Goal: Information Seeking & Learning: Learn about a topic

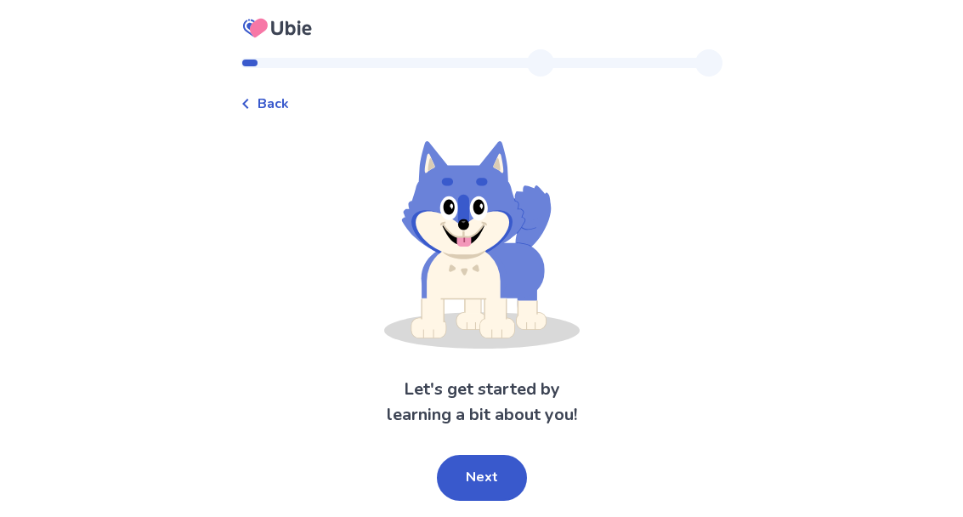
click at [2, 502] on div "Back Let's get started by learning a bit about you! Next" at bounding box center [481, 258] width 963 height 517
click at [484, 465] on button "Next" at bounding box center [482, 478] width 90 height 46
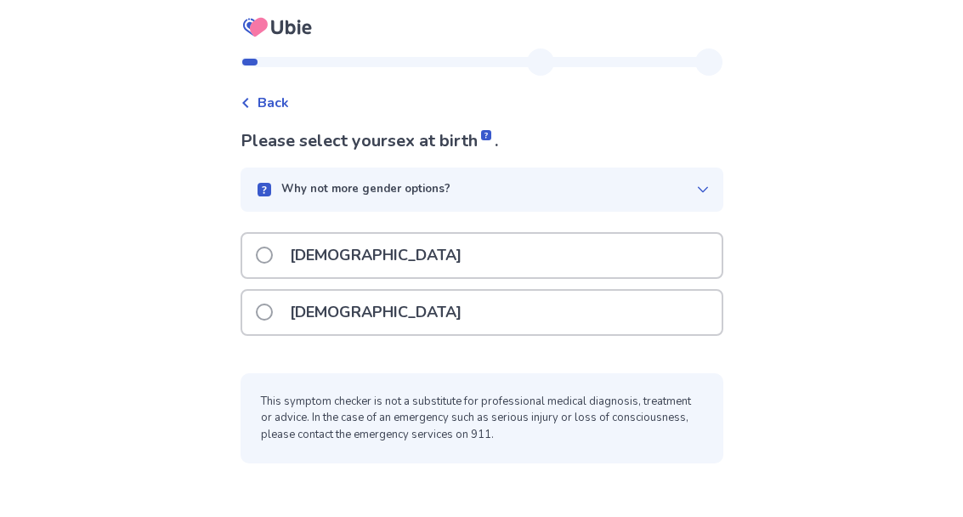
click at [282, 316] on label "[DEMOGRAPHIC_DATA]" at bounding box center [364, 313] width 216 height 43
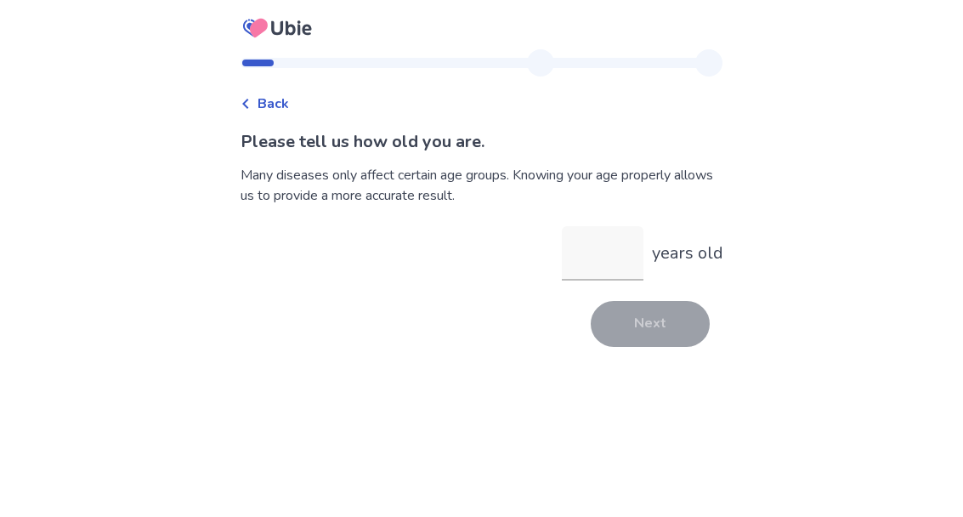
click at [584, 263] on input "years old" at bounding box center [603, 253] width 82 height 54
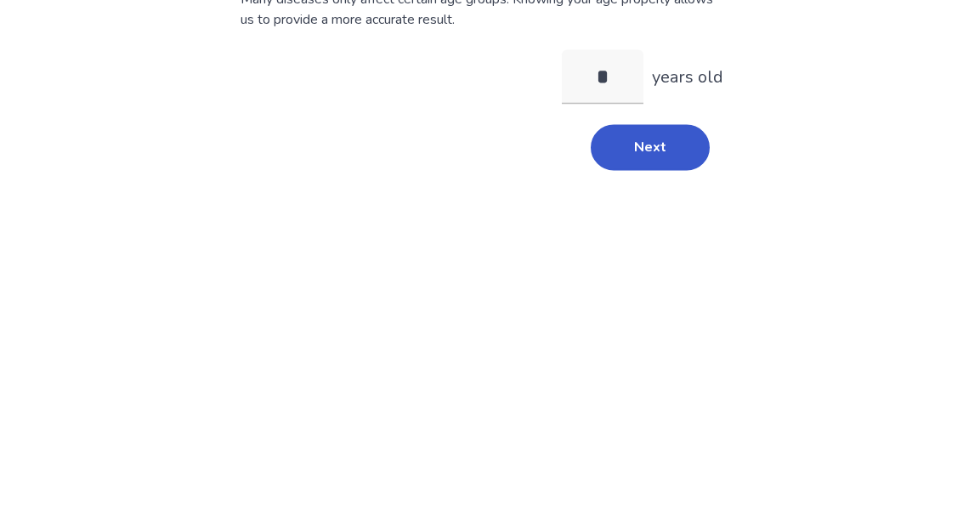
type input "**"
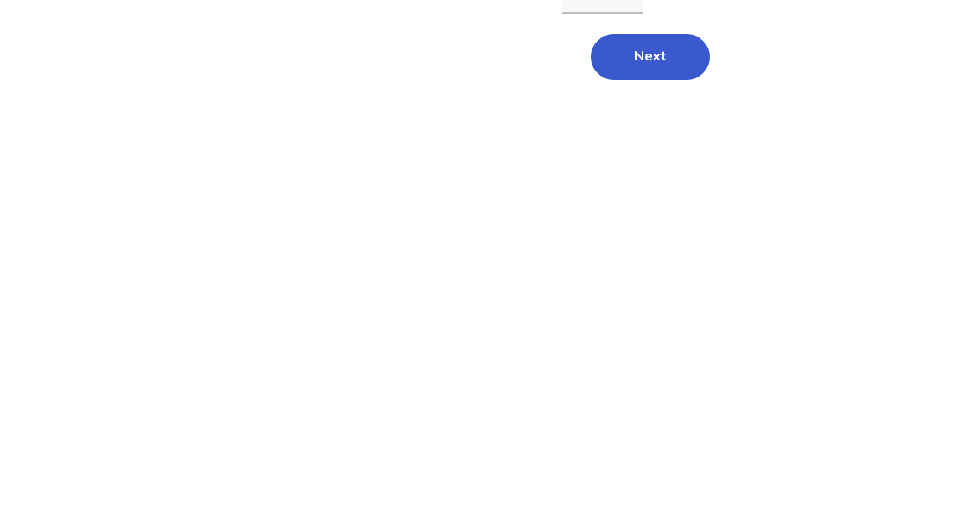
click at [655, 301] on button "Next" at bounding box center [650, 324] width 119 height 46
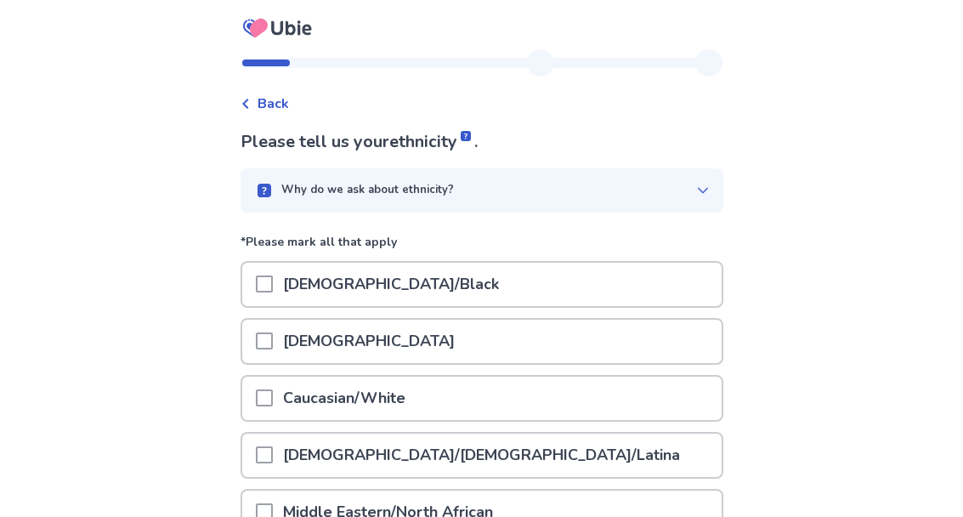
click at [273, 382] on div at bounding box center [264, 398] width 17 height 43
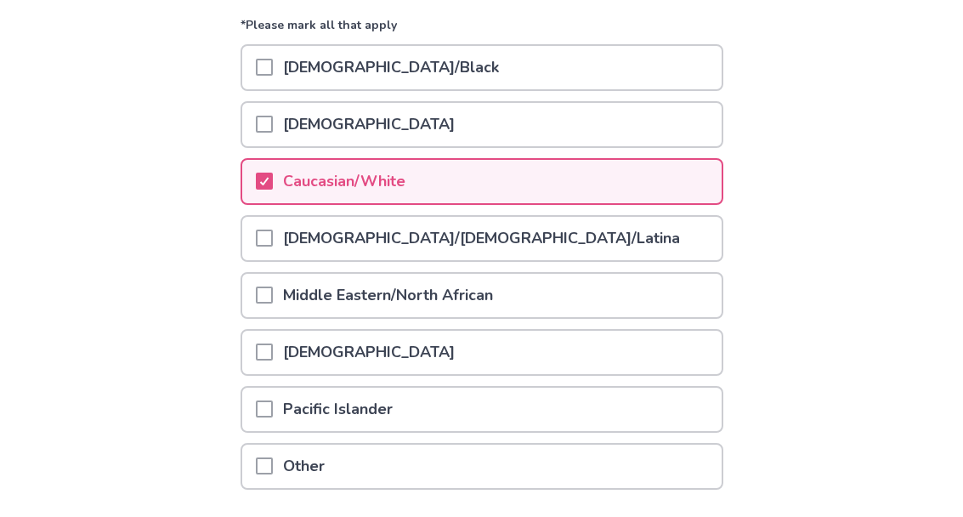
scroll to position [247, 0]
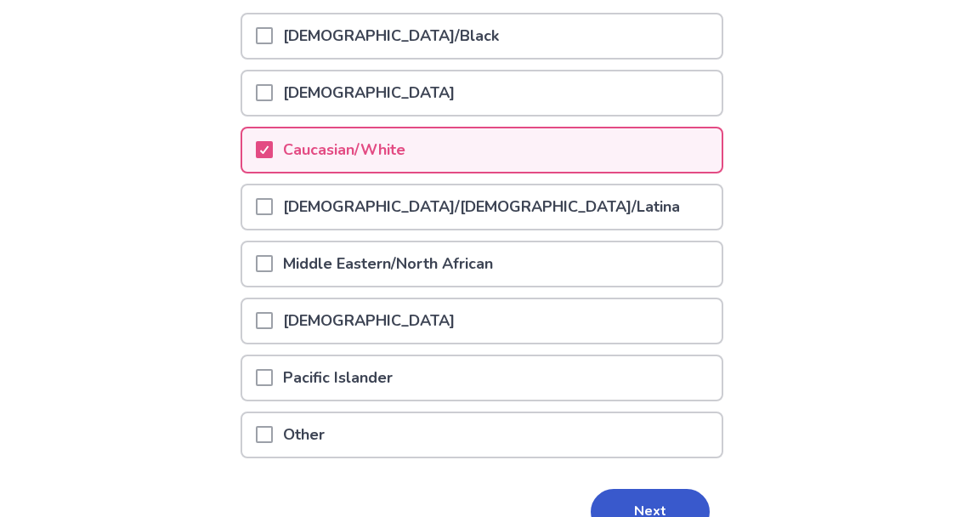
click at [649, 509] on button "Next" at bounding box center [650, 513] width 119 height 46
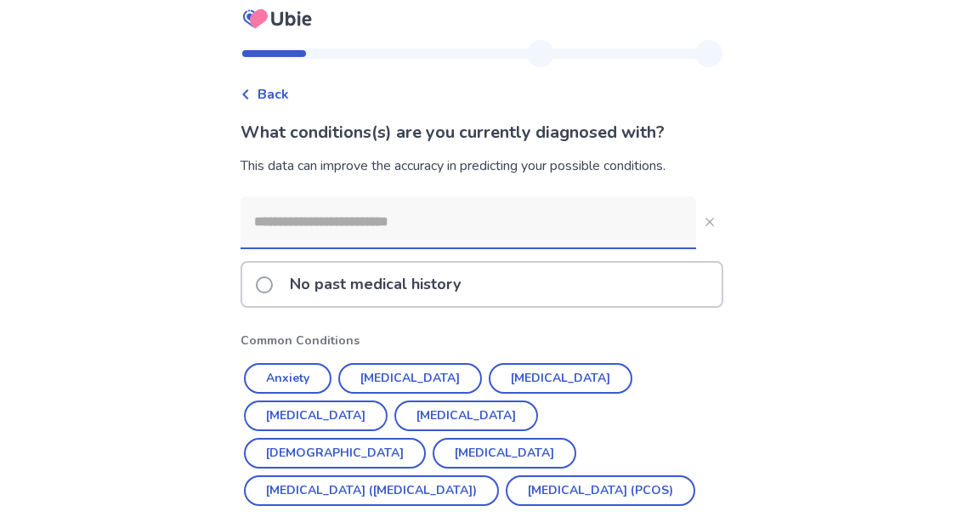
scroll to position [60, 0]
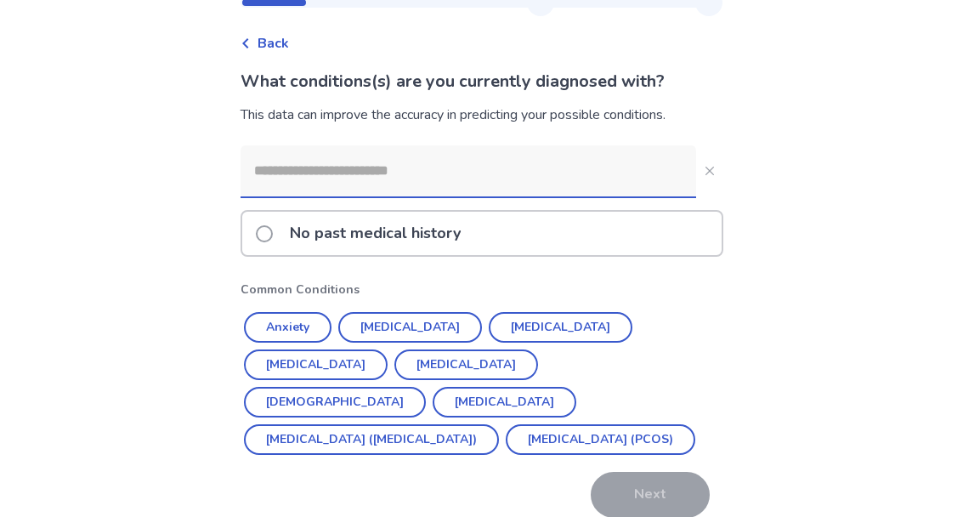
click at [404, 319] on button "[MEDICAL_DATA]" at bounding box center [410, 328] width 144 height 31
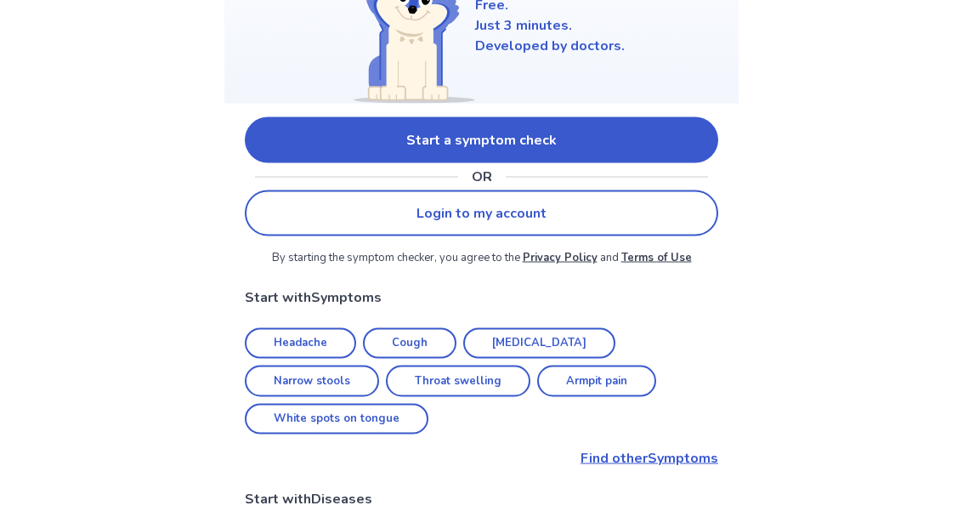
scroll to position [231, 0]
click at [484, 132] on link "Start a symptom check" at bounding box center [482, 139] width 474 height 46
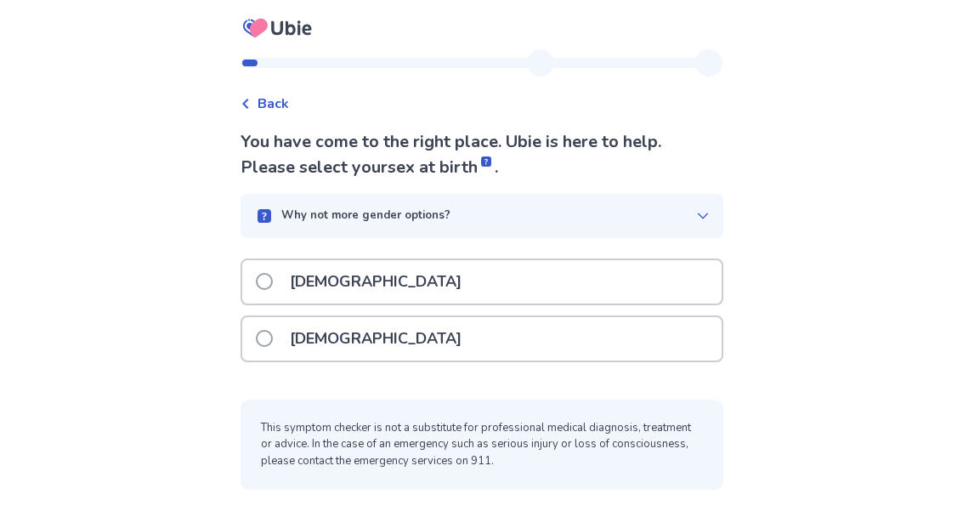
click at [273, 338] on span at bounding box center [264, 338] width 17 height 17
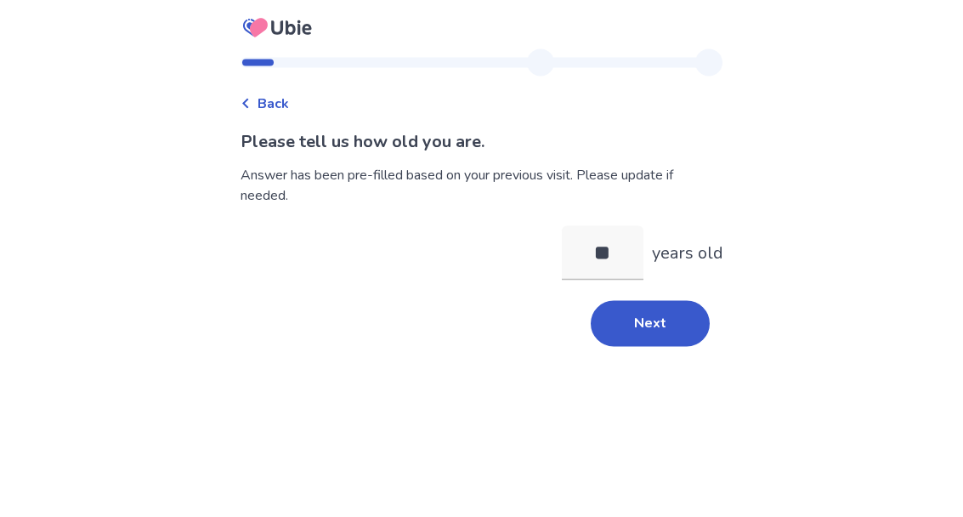
click at [653, 325] on button "Next" at bounding box center [650, 324] width 119 height 46
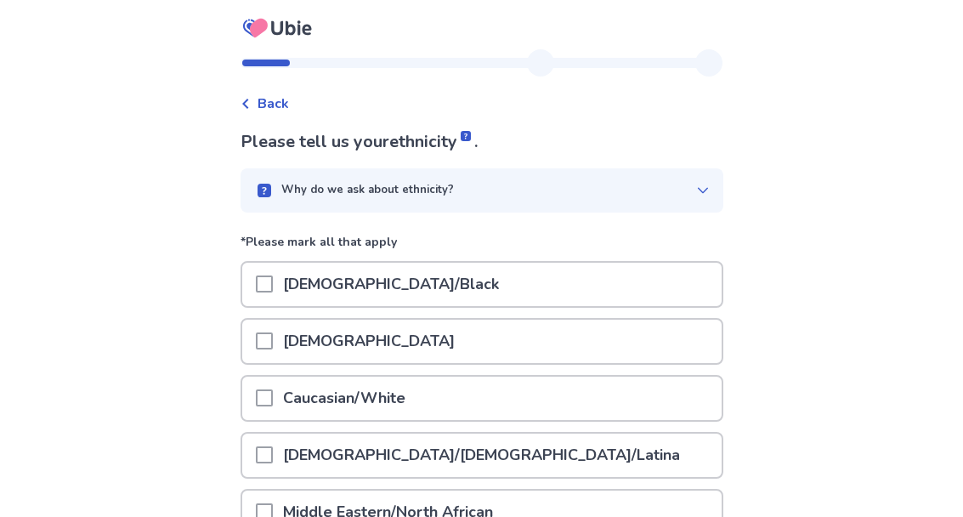
click at [273, 390] on span at bounding box center [264, 397] width 17 height 17
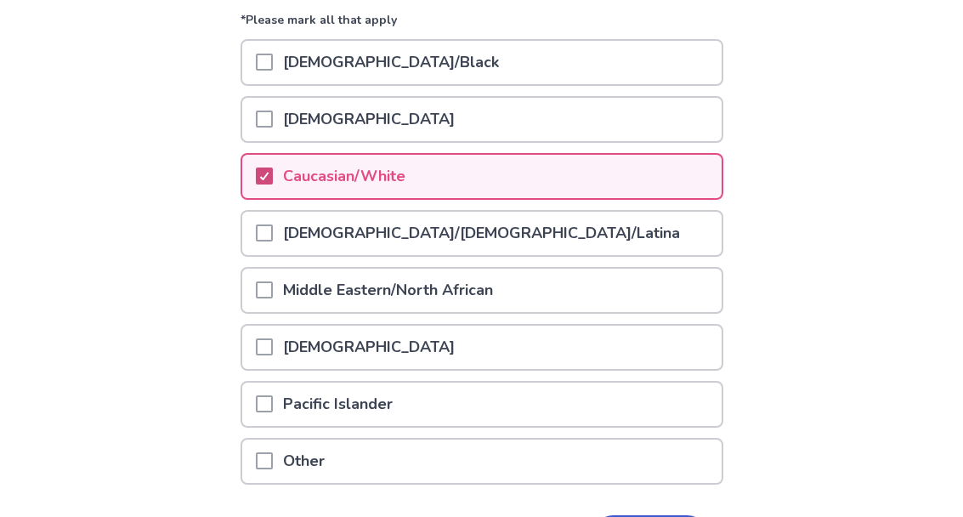
scroll to position [264, 0]
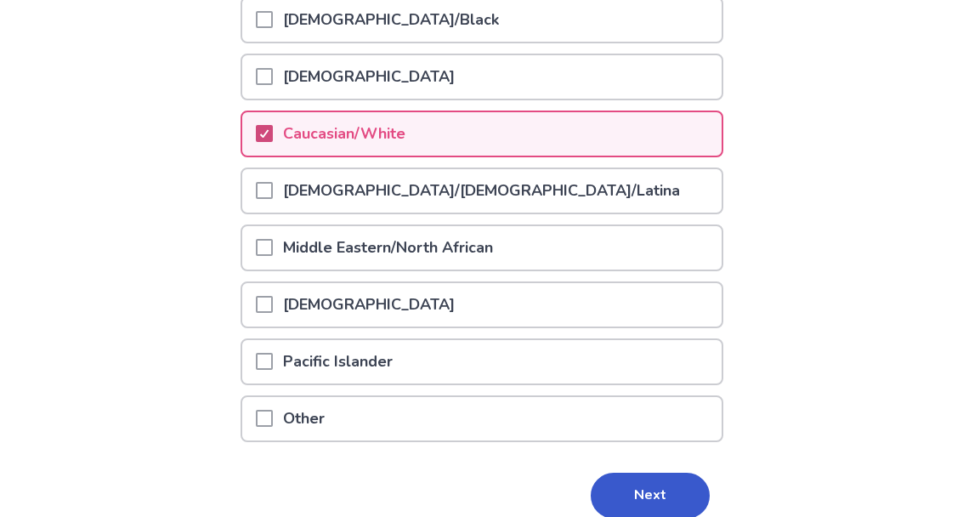
click at [646, 491] on button "Next" at bounding box center [650, 497] width 119 height 46
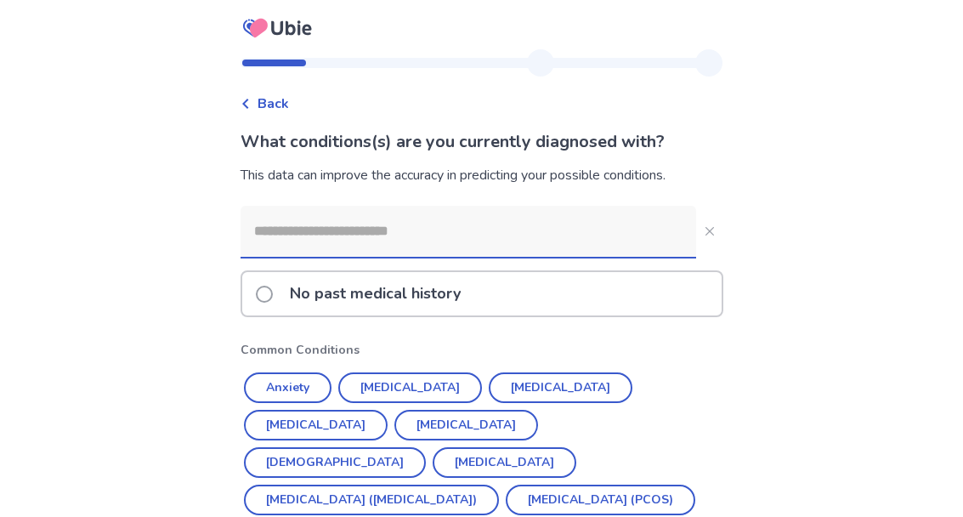
click at [389, 383] on button "[MEDICAL_DATA]" at bounding box center [410, 387] width 144 height 31
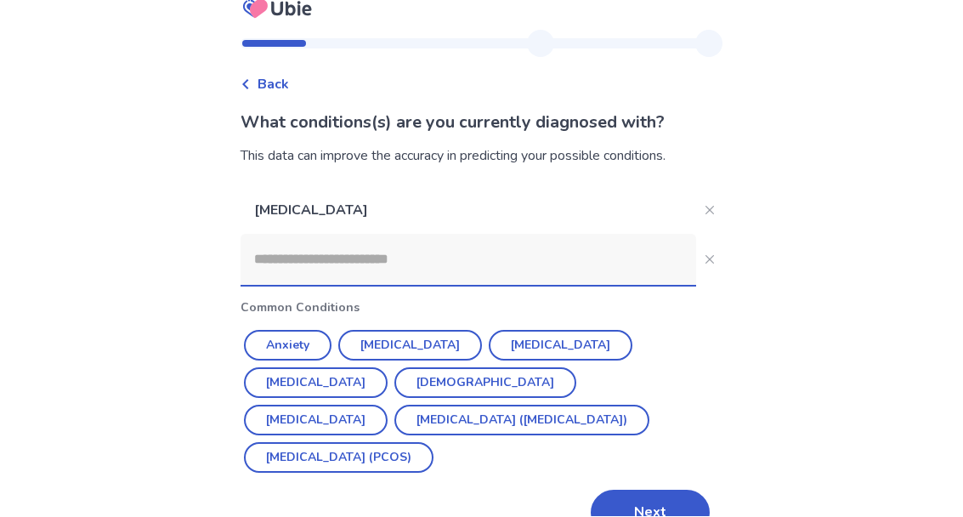
scroll to position [77, 0]
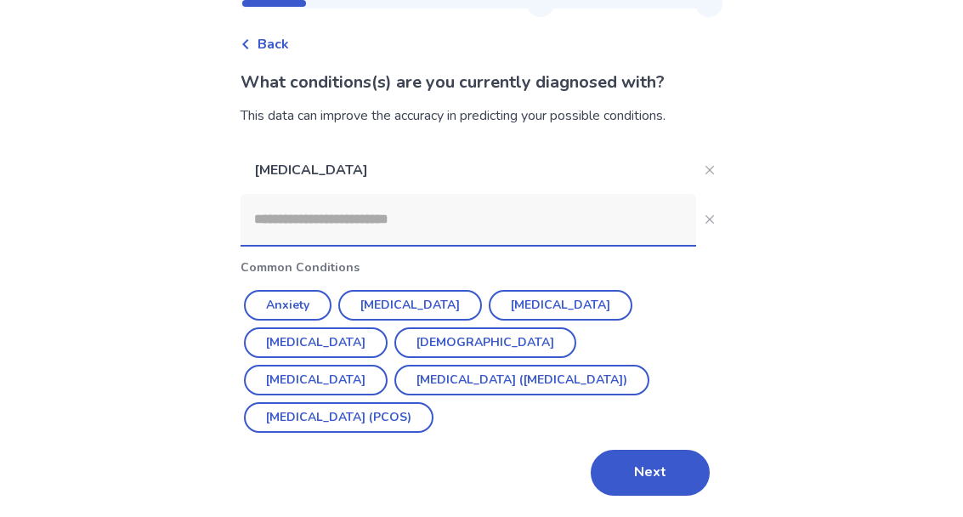
click at [291, 171] on p "[MEDICAL_DATA]" at bounding box center [469, 171] width 456 height 48
click at [395, 152] on p "[MEDICAL_DATA]" at bounding box center [469, 171] width 456 height 48
click at [631, 451] on button "Next" at bounding box center [650, 474] width 119 height 46
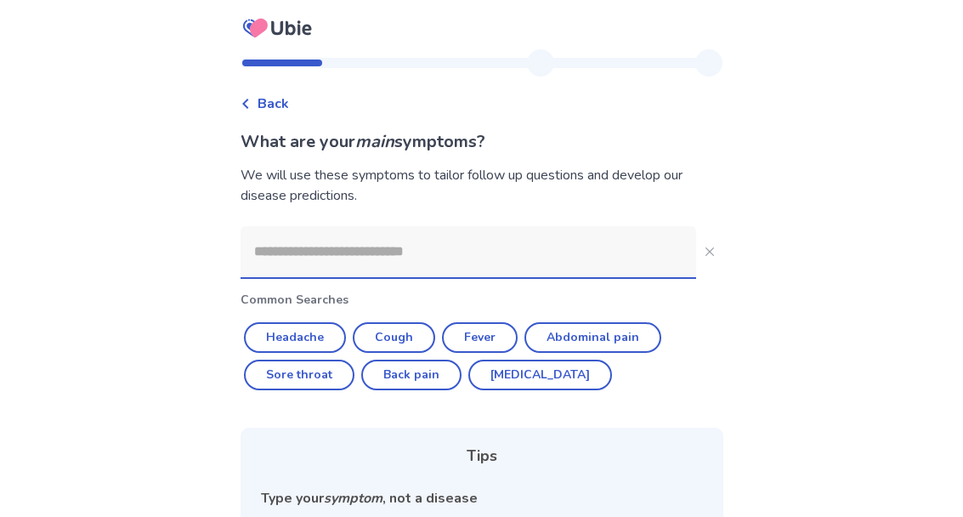
scroll to position [2, 0]
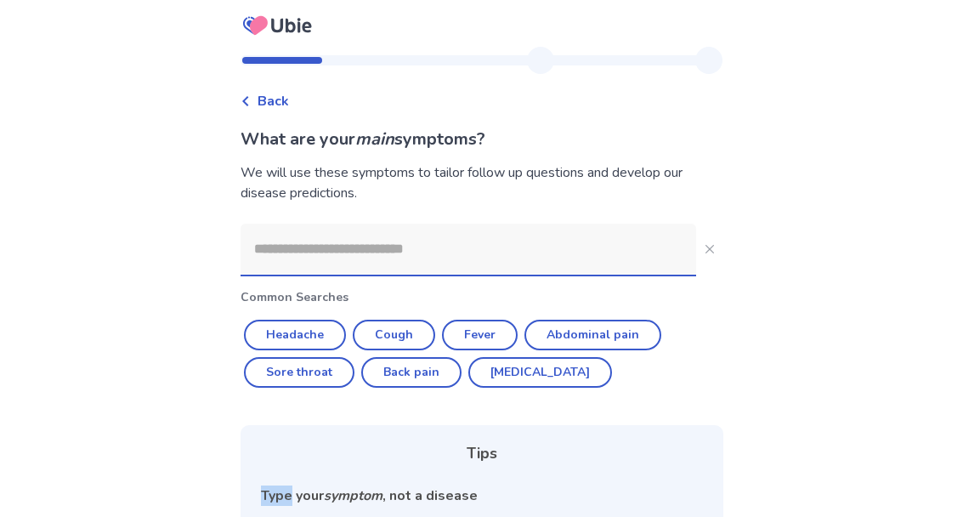
click at [614, 343] on button "Abdominal pain" at bounding box center [593, 336] width 137 height 31
type input "**********"
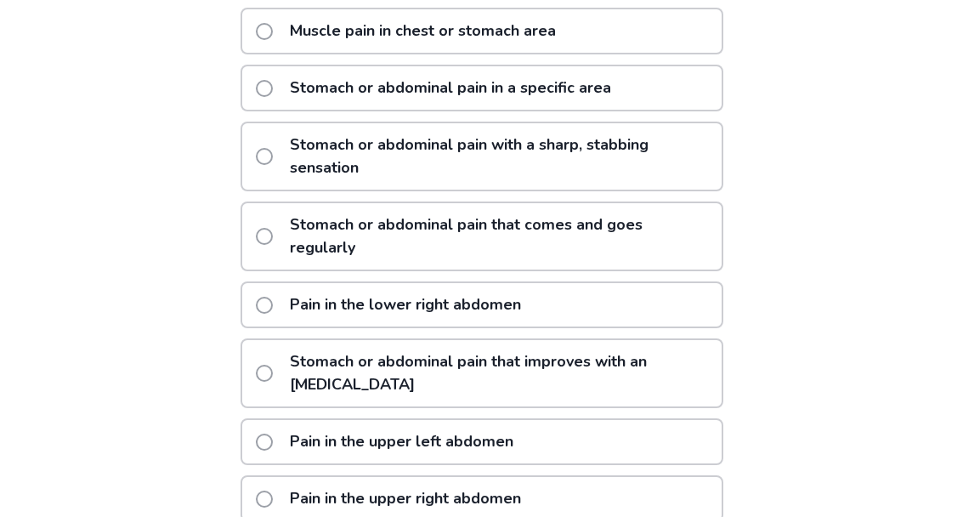
scroll to position [440, 0]
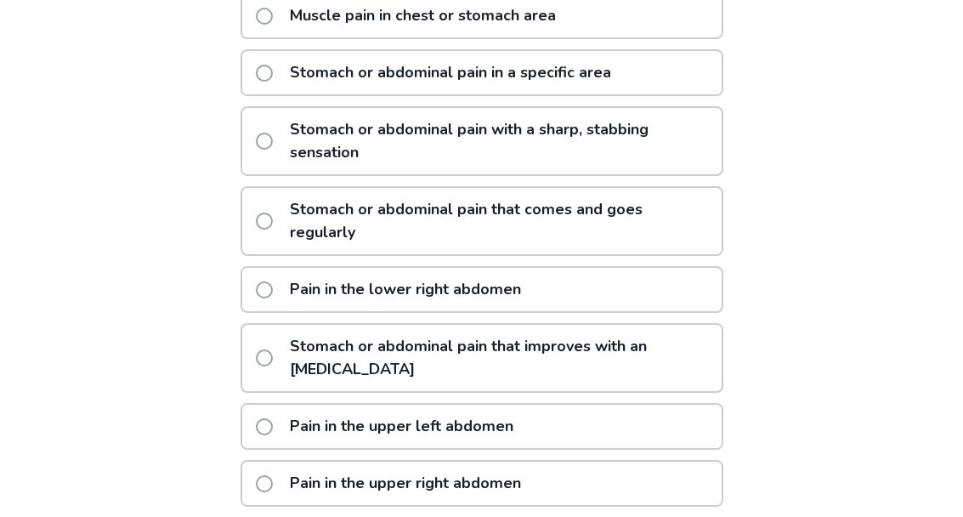
click at [793, 474] on div "**********" at bounding box center [481, 76] width 963 height 1033
click at [775, 516] on div "**********" at bounding box center [481, 76] width 963 height 1033
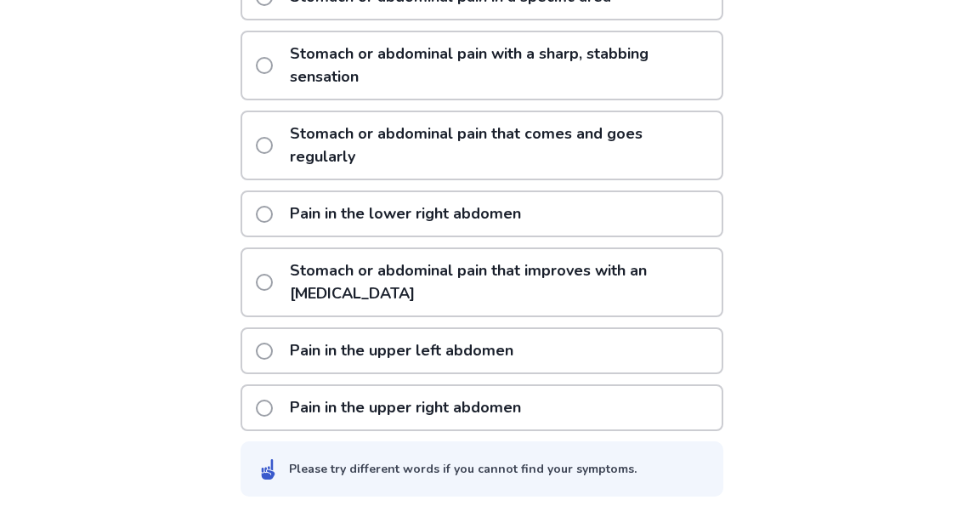
scroll to position [516, 0]
